Goal: Information Seeking & Learning: Learn about a topic

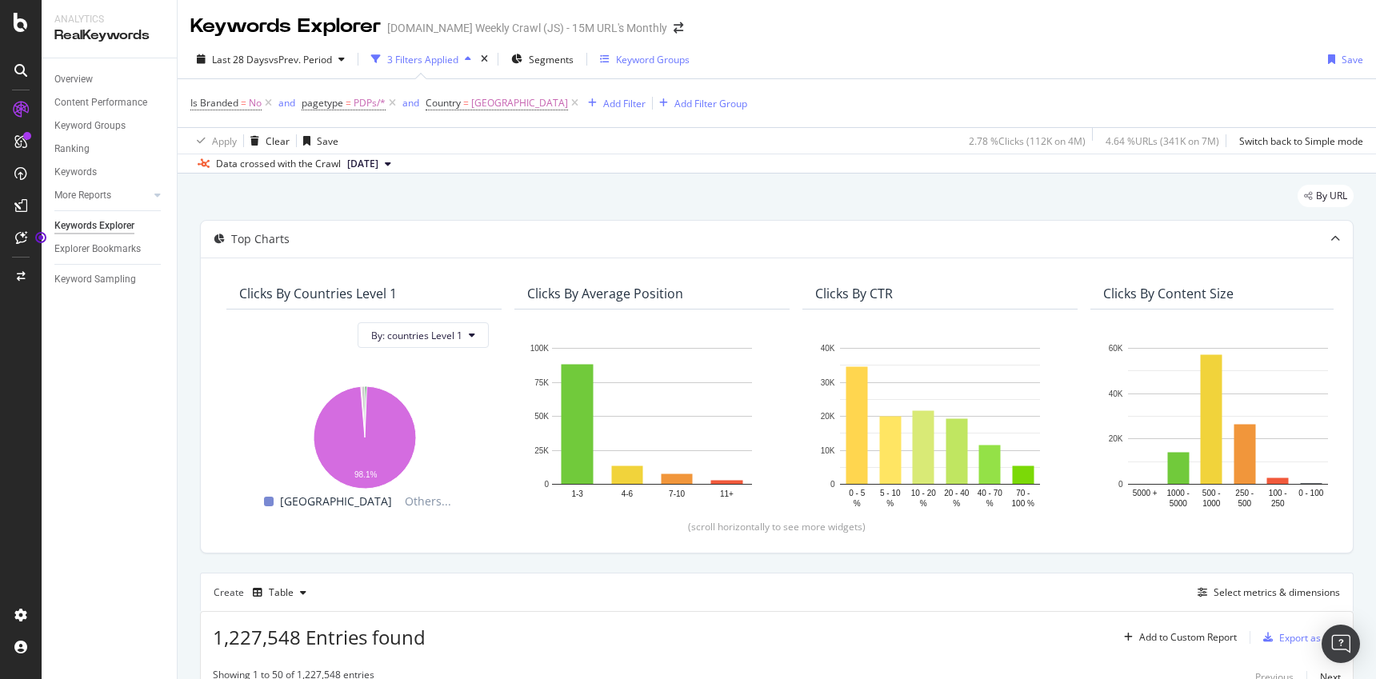
drag, startPoint x: 23, startPoint y: 235, endPoint x: 676, endPoint y: 46, distance: 679.4
click at [0, 0] on div at bounding box center [21, 339] width 42 height 679
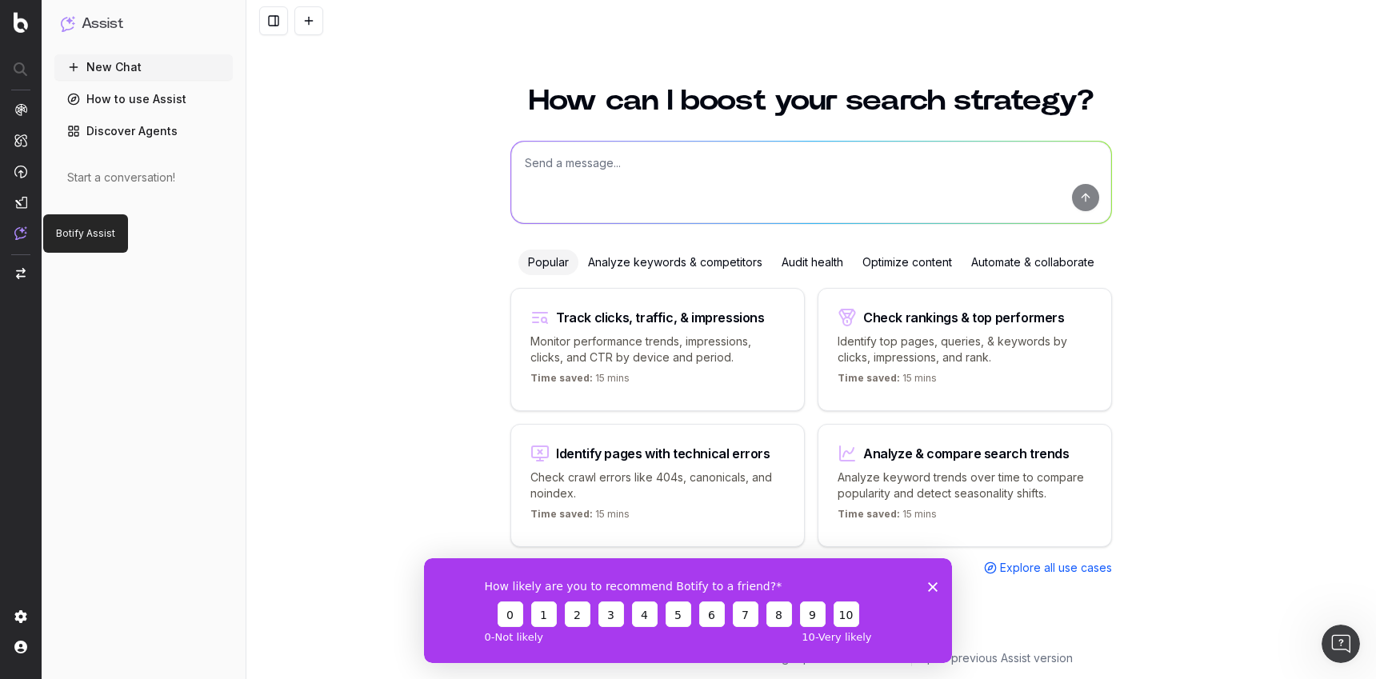
click at [18, 235] on img at bounding box center [20, 233] width 13 height 14
click at [648, 264] on div "Analyze keywords & competitors" at bounding box center [675, 263] width 194 height 26
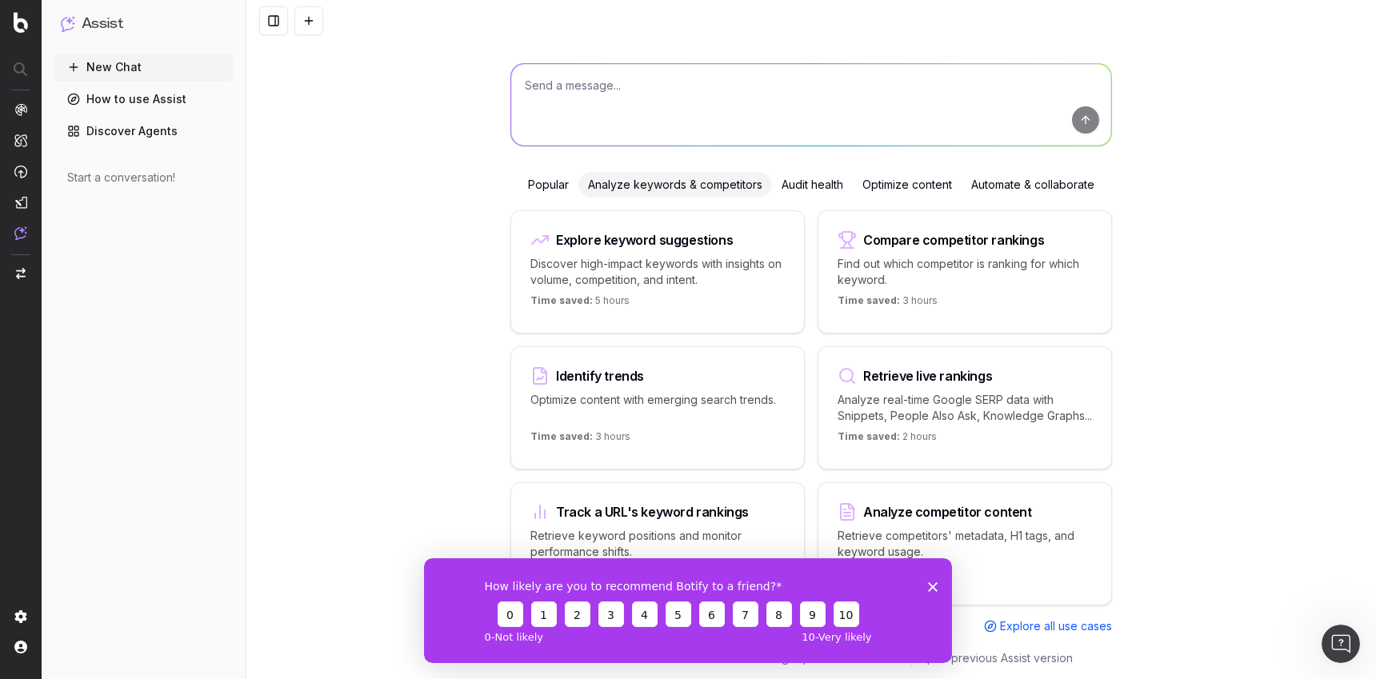
drag, startPoint x: 933, startPoint y: 587, endPoint x: 1409, endPoint y: 1149, distance: 736.1
click at [933, 587] on polygon "Close survey" at bounding box center [933, 587] width 10 height 10
